Goal: Task Accomplishment & Management: Complete application form

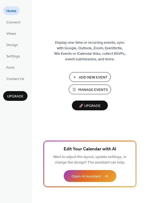
click at [83, 89] on span "Manage Events" at bounding box center [93, 90] width 30 height 6
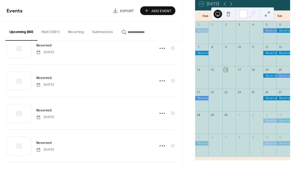
scroll to position [923, 0]
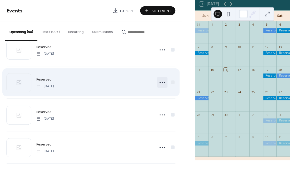
click at [162, 82] on circle at bounding box center [162, 82] width 1 height 1
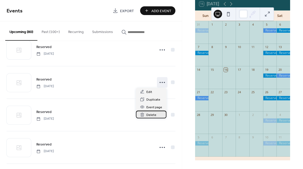
click at [153, 114] on span "Delete" at bounding box center [152, 115] width 10 height 6
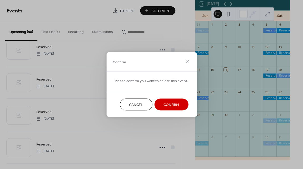
click at [166, 104] on span "Confirm" at bounding box center [172, 105] width 16 height 6
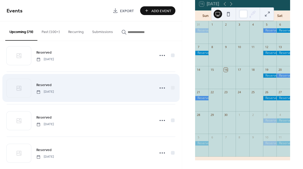
scroll to position [1570, 0]
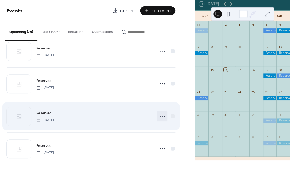
click at [161, 113] on icon at bounding box center [162, 116] width 8 height 8
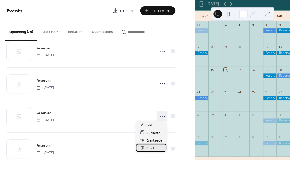
click at [150, 147] on span "Delete" at bounding box center [152, 148] width 10 height 6
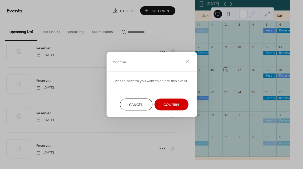
click at [170, 104] on span "Confirm" at bounding box center [172, 105] width 16 height 6
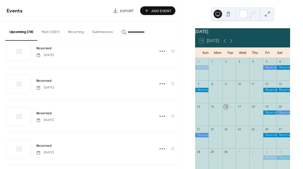
scroll to position [0, 0]
click at [231, 43] on icon at bounding box center [231, 41] width 6 height 6
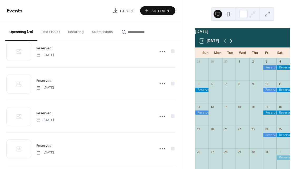
click at [231, 43] on icon at bounding box center [231, 41] width 6 height 6
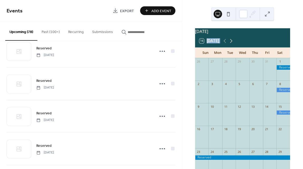
click at [231, 43] on icon at bounding box center [231, 41] width 6 height 6
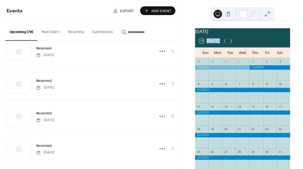
click at [231, 43] on icon at bounding box center [231, 41] width 6 height 6
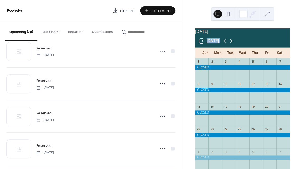
click at [231, 43] on icon at bounding box center [231, 41] width 6 height 6
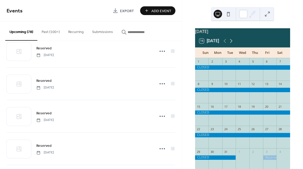
click at [231, 43] on icon at bounding box center [231, 41] width 6 height 6
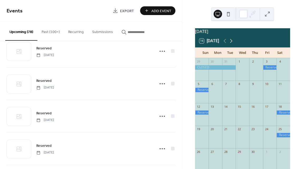
click at [231, 43] on icon at bounding box center [231, 41] width 6 height 6
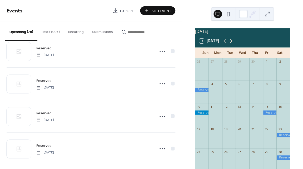
click at [231, 43] on icon at bounding box center [231, 41] width 6 height 6
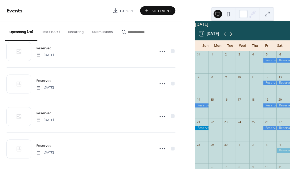
scroll to position [9, 0]
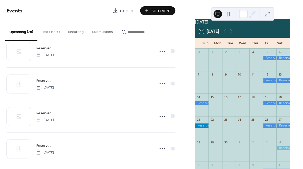
click at [232, 33] on icon at bounding box center [231, 31] width 6 height 6
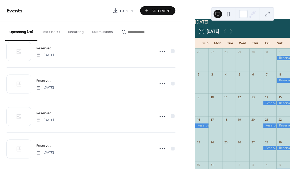
click at [232, 33] on icon at bounding box center [231, 31] width 6 height 6
click at [265, 62] on div at bounding box center [270, 62] width 14 height 13
click at [264, 63] on div at bounding box center [270, 62] width 14 height 13
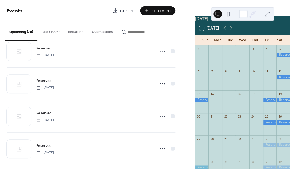
scroll to position [15, 0]
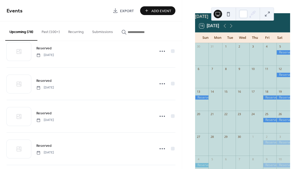
click at [161, 10] on span "Add Event" at bounding box center [162, 11] width 20 height 6
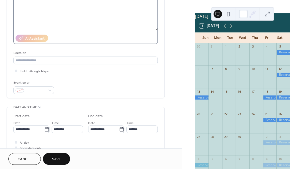
scroll to position [67, 0]
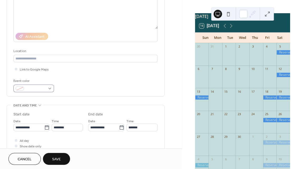
type input "********"
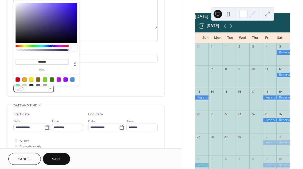
click at [47, 89] on div at bounding box center [33, 88] width 41 height 8
click at [72, 79] on div at bounding box center [72, 79] width 4 height 4
type input "*******"
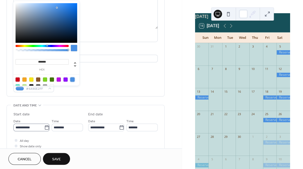
click at [45, 126] on icon at bounding box center [46, 127] width 5 height 5
click at [44, 126] on input "**********" at bounding box center [28, 127] width 31 height 8
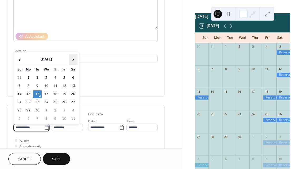
click at [73, 59] on span "›" at bounding box center [73, 59] width 8 height 11
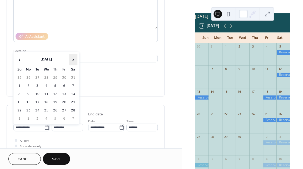
click at [73, 59] on span "›" at bounding box center [73, 59] width 8 height 11
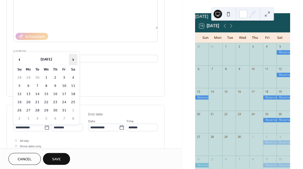
click at [73, 59] on span "›" at bounding box center [73, 59] width 8 height 11
click at [64, 76] on td "4" at bounding box center [64, 78] width 8 height 8
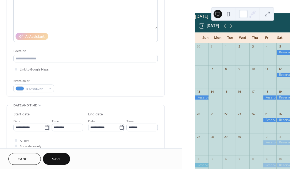
type input "**********"
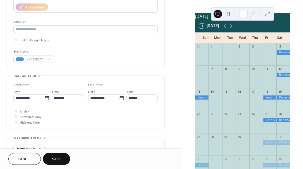
scroll to position [98, 0]
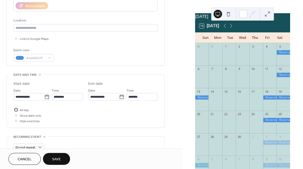
click at [16, 111] on div at bounding box center [16, 109] width 3 height 3
click at [56, 156] on span "Save" at bounding box center [56, 159] width 9 height 6
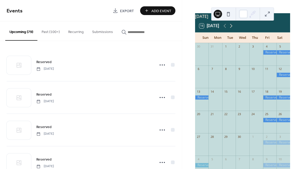
click at [233, 28] on icon at bounding box center [231, 26] width 2 height 4
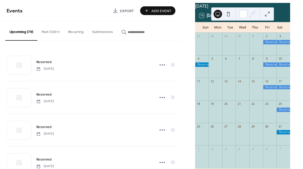
scroll to position [26, 0]
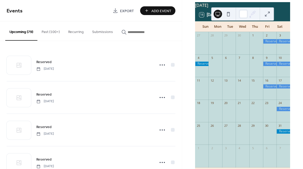
click at [163, 10] on span "Add Event" at bounding box center [162, 11] width 20 height 6
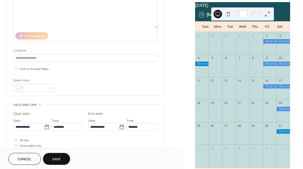
scroll to position [75, 0]
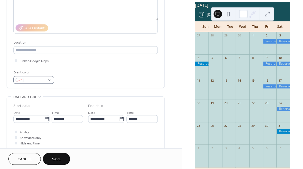
type input "********"
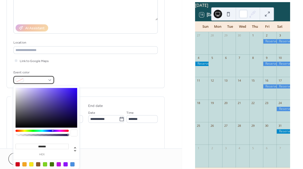
click at [47, 81] on div at bounding box center [33, 80] width 41 height 8
click at [72, 161] on div at bounding box center [46, 167] width 67 height 17
click at [72, 163] on div at bounding box center [72, 164] width 4 height 4
type input "*******"
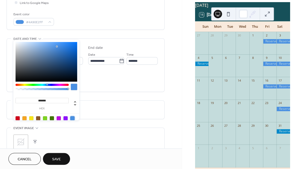
scroll to position [134, 0]
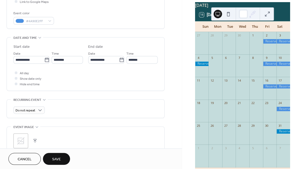
click at [123, 16] on div "Event color #4A90E2FF" at bounding box center [85, 18] width 144 height 14
click at [16, 74] on div at bounding box center [16, 72] width 3 height 3
click at [58, 158] on span "Save" at bounding box center [56, 159] width 9 height 6
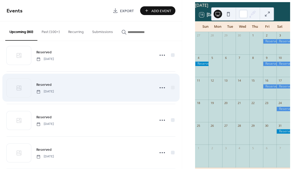
scroll to position [432, 0]
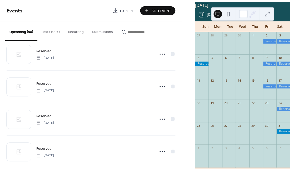
click at [152, 7] on button "Add Event" at bounding box center [157, 10] width 35 height 9
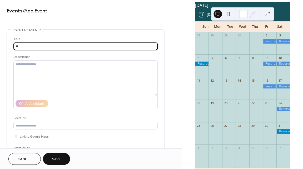
type input "*"
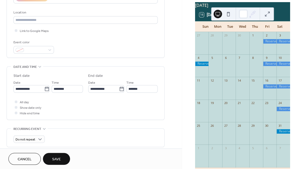
scroll to position [112, 0]
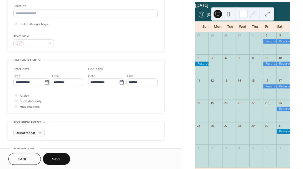
click at [289, 27] on div "October 2026 16 Today Sun Mon Tue Wed Thu Fri Sat 27 28 29 30 1 2 3 4 5 6 7 8 9…" at bounding box center [243, 86] width 104 height 169
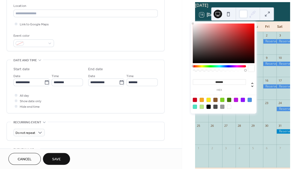
click at [253, 8] on div at bounding box center [247, 14] width 17 height 13
click at [292, 16] on div "October 2026 16 Today Sun Mon Tue Wed Thu Fri Sat 27 28 29 30 1 2 3 4 5 6 7 8 9…" at bounding box center [243, 86] width 104 height 169
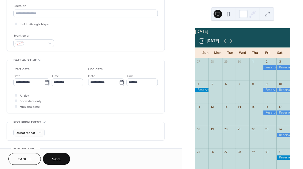
scroll to position [0, 0]
click at [225, 42] on icon at bounding box center [225, 41] width 6 height 6
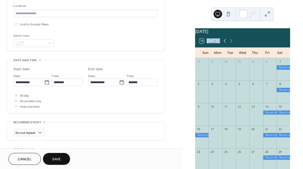
click at [225, 42] on icon at bounding box center [225, 41] width 6 height 6
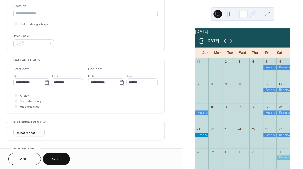
click at [225, 42] on icon at bounding box center [225, 41] width 6 height 6
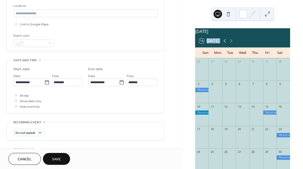
click at [225, 42] on icon at bounding box center [225, 41] width 6 height 6
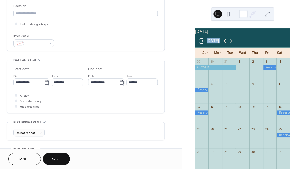
click at [225, 42] on icon at bounding box center [225, 41] width 6 height 6
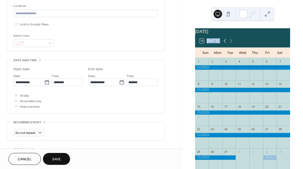
click at [225, 42] on icon at bounding box center [225, 41] width 6 height 6
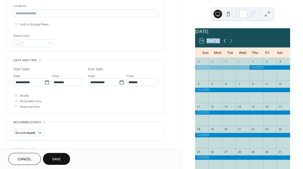
click at [225, 42] on icon at bounding box center [225, 41] width 6 height 6
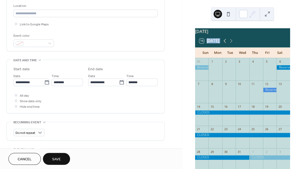
click at [225, 42] on icon at bounding box center [225, 41] width 6 height 6
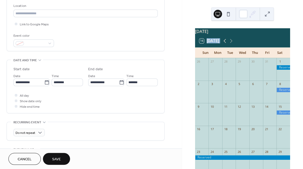
click at [225, 42] on icon at bounding box center [225, 41] width 6 height 6
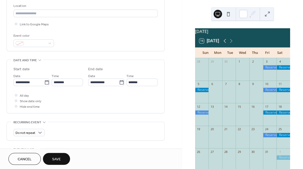
click at [225, 42] on icon at bounding box center [225, 41] width 6 height 6
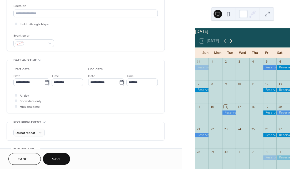
click at [231, 43] on icon at bounding box center [231, 41] width 6 height 6
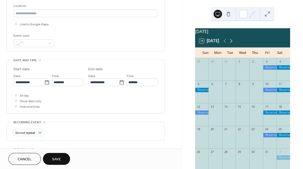
click at [231, 43] on icon at bounding box center [231, 41] width 6 height 6
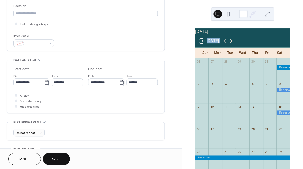
click at [231, 43] on icon at bounding box center [231, 41] width 6 height 6
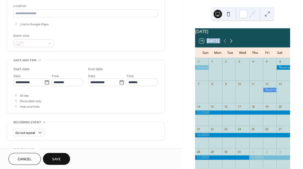
click at [231, 43] on icon at bounding box center [231, 41] width 6 height 6
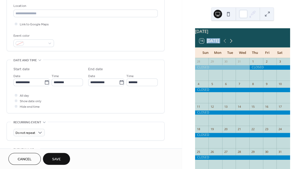
click at [231, 43] on icon at bounding box center [231, 41] width 6 height 6
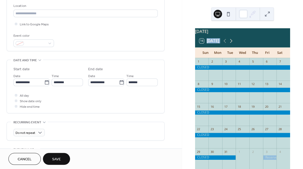
click at [231, 43] on icon at bounding box center [231, 41] width 6 height 6
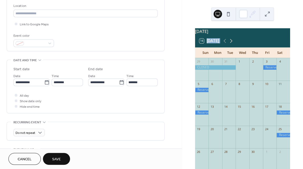
click at [231, 43] on icon at bounding box center [231, 41] width 6 height 6
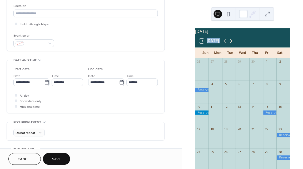
click at [231, 43] on icon at bounding box center [231, 41] width 6 height 6
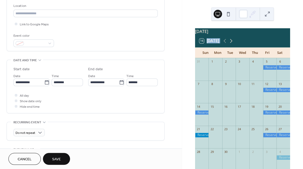
click at [231, 43] on icon at bounding box center [231, 41] width 6 height 6
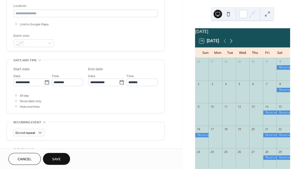
click at [231, 43] on icon at bounding box center [231, 41] width 6 height 6
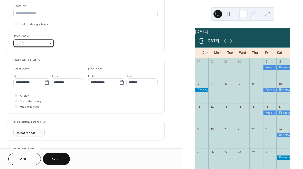
click at [49, 43] on div at bounding box center [33, 43] width 41 height 8
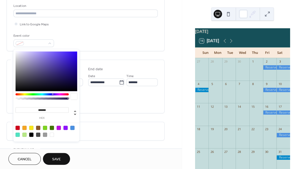
click at [73, 127] on div at bounding box center [72, 127] width 4 height 4
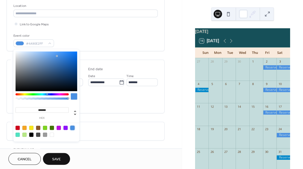
type input "*******"
click at [92, 42] on div "Event color #4A90E2FF" at bounding box center [85, 40] width 144 height 14
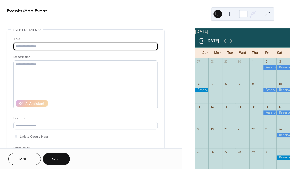
click at [78, 43] on input "text" at bounding box center [85, 46] width 144 height 8
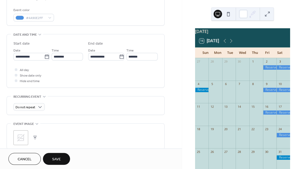
scroll to position [150, 0]
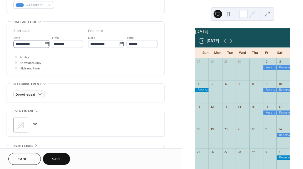
type input "********"
click at [44, 46] on icon at bounding box center [46, 43] width 5 height 5
click at [44, 46] on input "**********" at bounding box center [28, 44] width 31 height 8
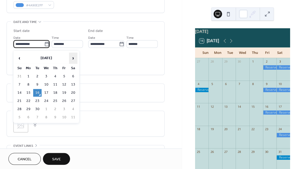
click at [72, 57] on span "›" at bounding box center [73, 58] width 8 height 11
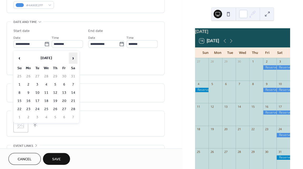
click at [72, 57] on span "›" at bounding box center [73, 58] width 8 height 11
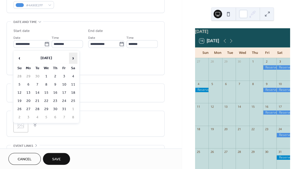
click at [72, 57] on span "›" at bounding box center [73, 58] width 8 height 11
click at [74, 57] on span "›" at bounding box center [73, 58] width 8 height 11
click at [65, 99] on td "23" at bounding box center [64, 101] width 8 height 8
type input "**********"
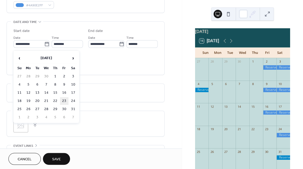
type input "**********"
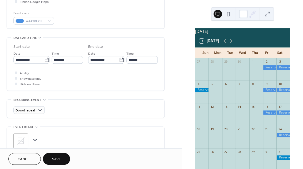
scroll to position [128, 0]
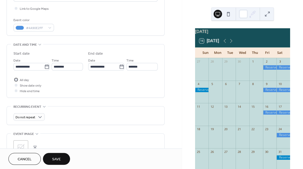
click at [16, 81] on div at bounding box center [16, 79] width 3 height 3
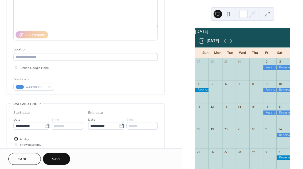
scroll to position [65, 0]
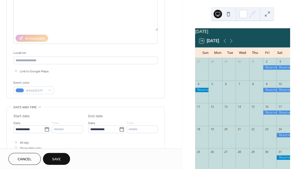
click at [57, 154] on button "Save" at bounding box center [56, 159] width 27 height 12
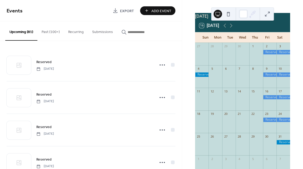
scroll to position [16, 0]
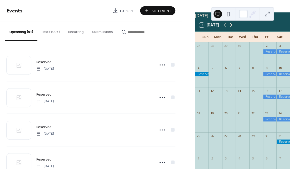
click at [232, 28] on icon at bounding box center [231, 25] width 6 height 6
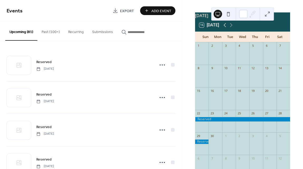
click at [225, 27] on icon at bounding box center [225, 25] width 6 height 6
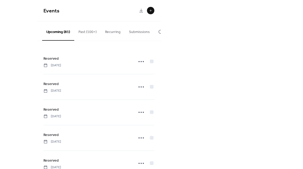
scroll to position [0, 0]
